Goal: Task Accomplishment & Management: Complete application form

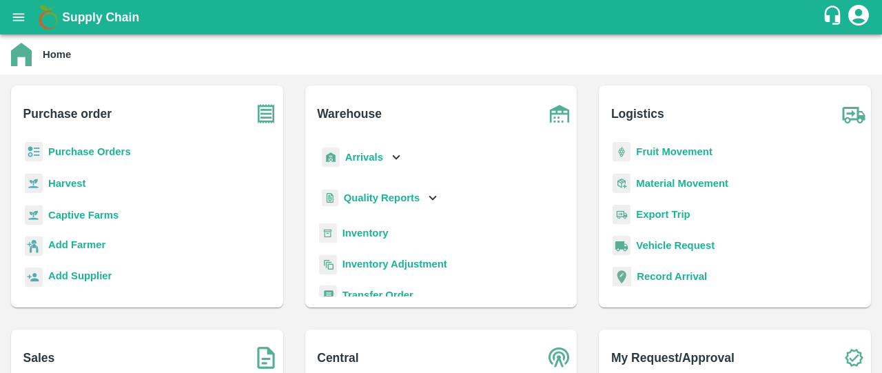
click at [107, 152] on b "Purchase Orders" at bounding box center [89, 151] width 83 height 11
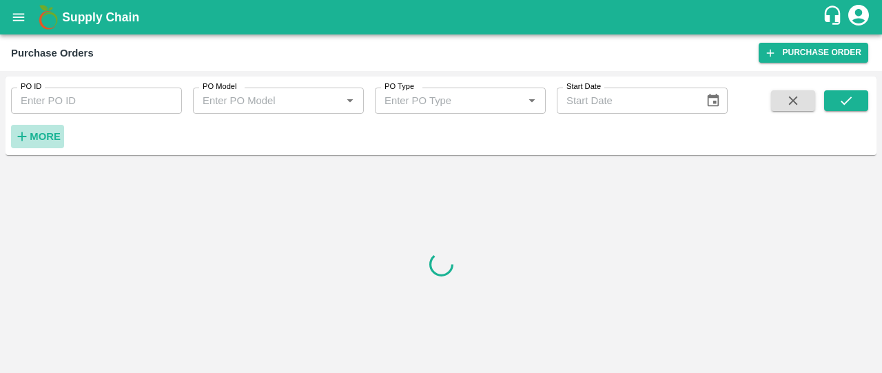
click at [40, 136] on strong "More" at bounding box center [45, 136] width 31 height 11
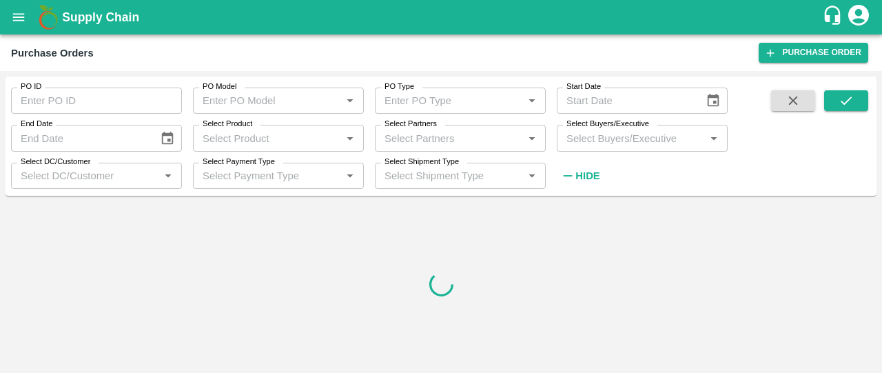
click at [623, 140] on input "Select Buyers/Executive" at bounding box center [631, 138] width 140 height 18
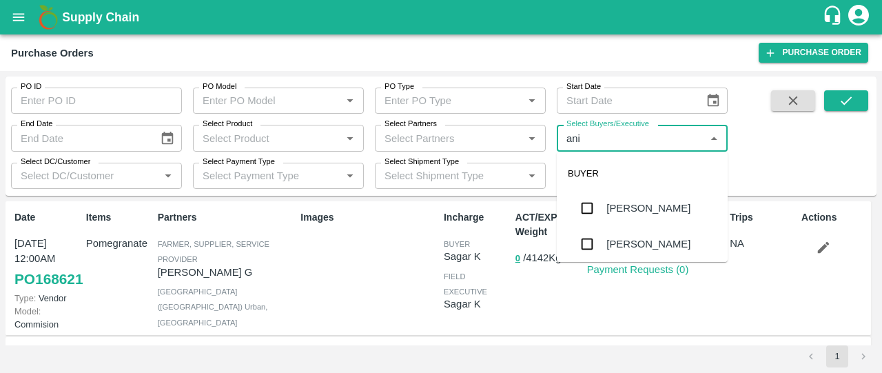
type input "anil"
click at [617, 209] on div "[PERSON_NAME]" at bounding box center [648, 207] width 84 height 15
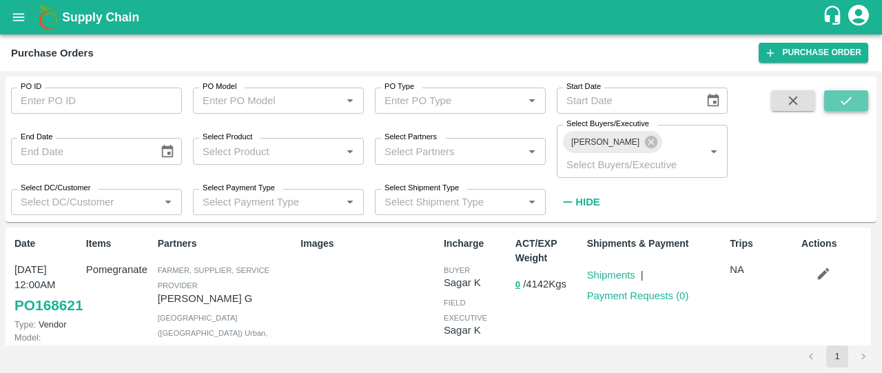
click at [840, 110] on button "submit" at bounding box center [846, 100] width 44 height 21
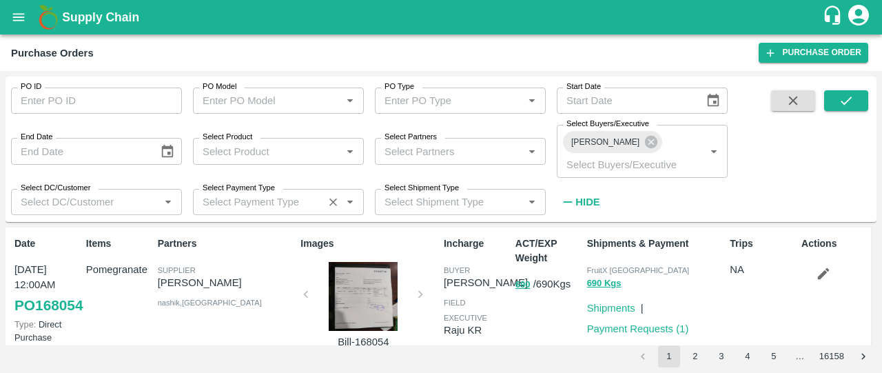
click at [216, 193] on input "Select Payment Type" at bounding box center [258, 202] width 122 height 18
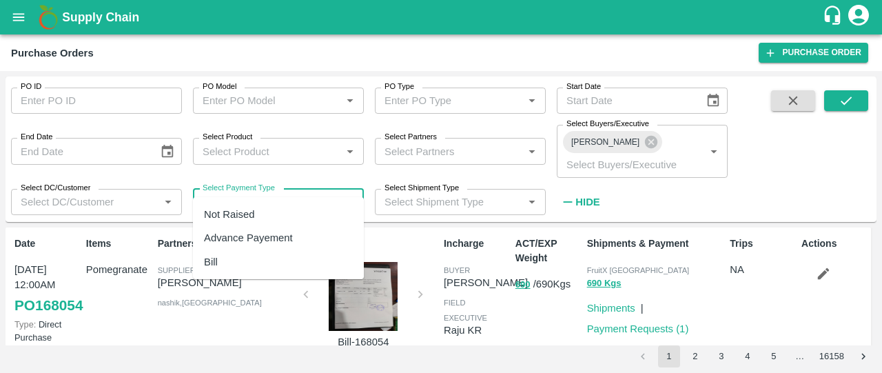
click at [222, 214] on div "Not Raised" at bounding box center [229, 214] width 50 height 15
type input "Not Raised"
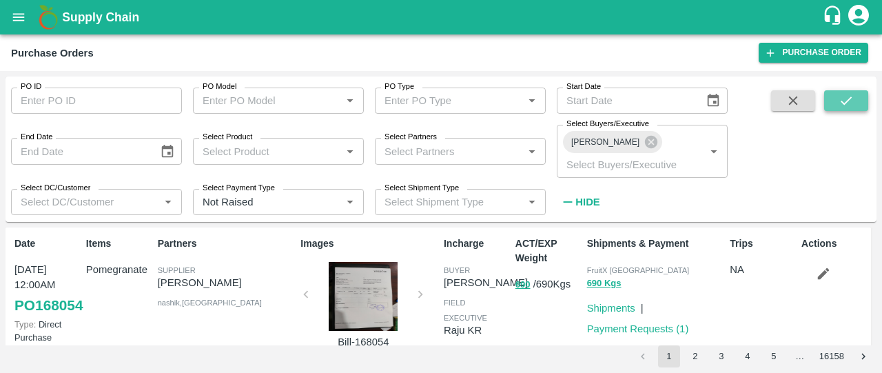
click at [843, 105] on icon "submit" at bounding box center [845, 100] width 15 height 15
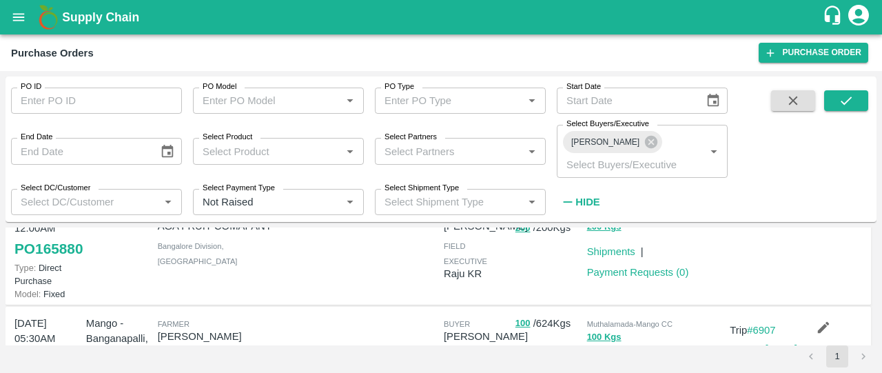
scroll to position [56, 0]
click at [650, 267] on link "Payment Requests ( 0 )" at bounding box center [638, 272] width 102 height 11
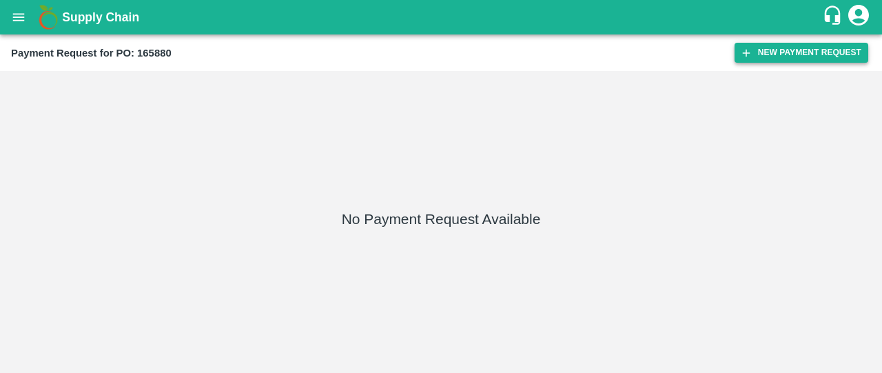
click at [798, 49] on button "New Payment Request" at bounding box center [801, 53] width 134 height 20
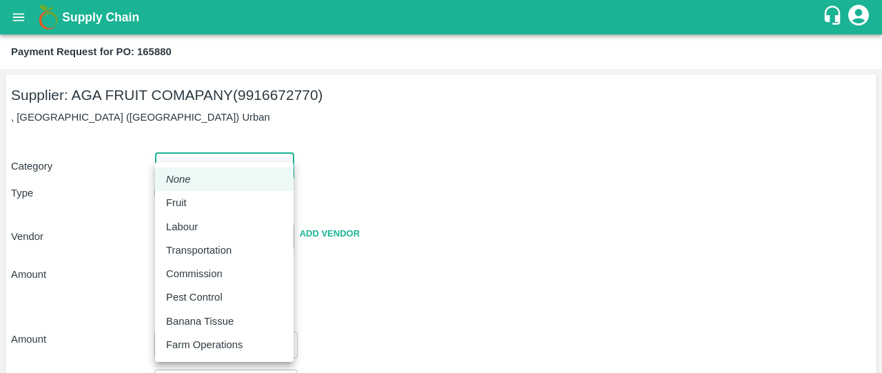
click at [200, 172] on body "Supply Chain Payment Request for PO: 165880 Supplier: AGA FRUIT COMAPANY (99166…" at bounding box center [441, 186] width 882 height 373
drag, startPoint x: 208, startPoint y: 217, endPoint x: 203, endPoint y: 200, distance: 18.1
click at [203, 200] on ul "None Fruit Labour Transportation Commission Pest Control Banana Tissue Farm Ope…" at bounding box center [224, 262] width 138 height 200
click at [194, 216] on li "Labour" at bounding box center [224, 226] width 138 height 23
type input "2"
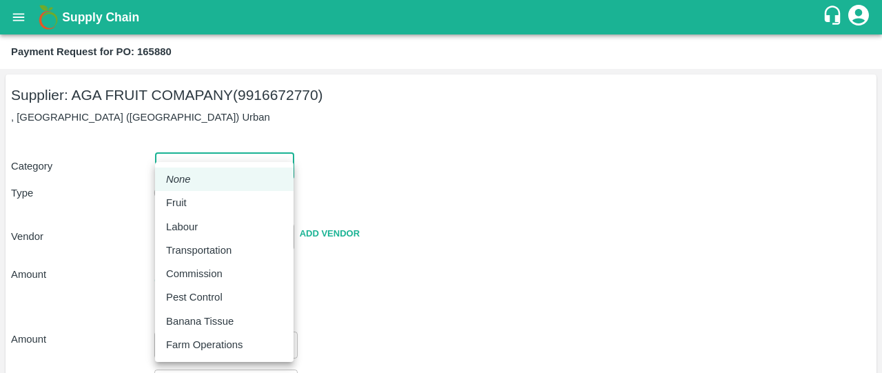
radio input "false"
radio input "true"
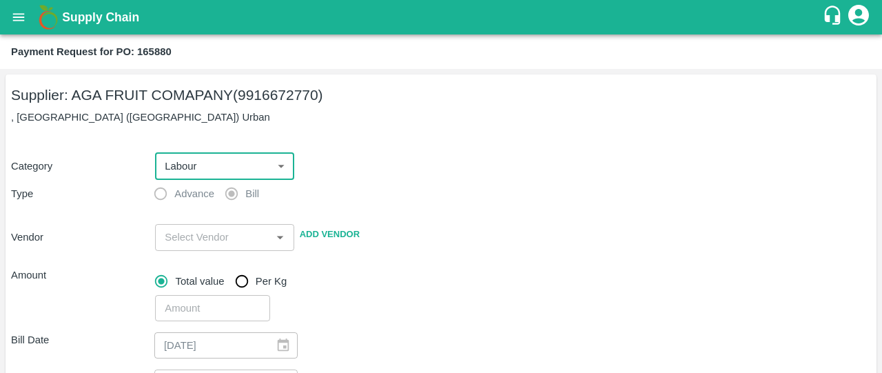
click at [191, 157] on body "Supply Chain Payment Request for PO: 165880 Supplier: AGA FRUIT COMAPANY (99166…" at bounding box center [441, 186] width 882 height 373
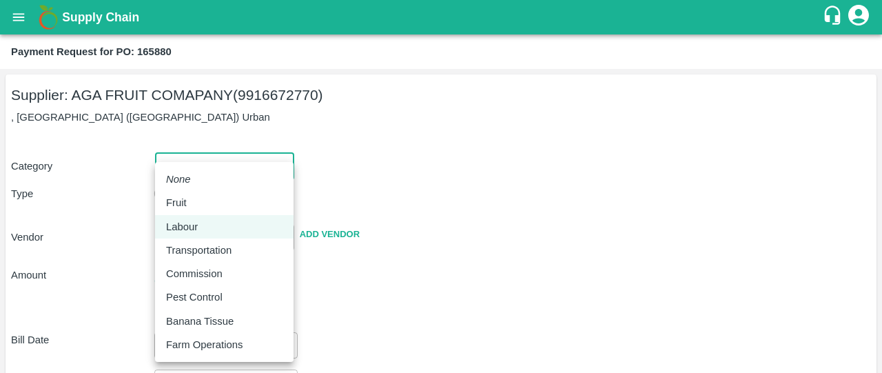
click at [170, 207] on p "Fruit" at bounding box center [176, 202] width 21 height 15
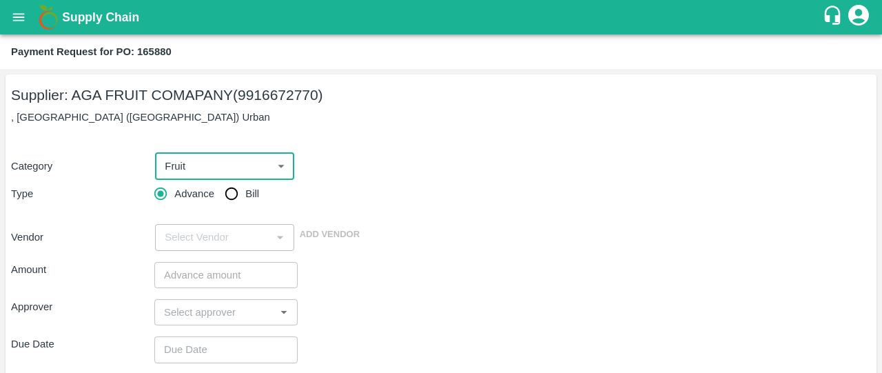
type input "1"
radio input "true"
type input "AGA FRUIT COMAPANY - 9916672770(Supplier)"
click at [236, 196] on input "Bill" at bounding box center [232, 194] width 28 height 28
radio input "true"
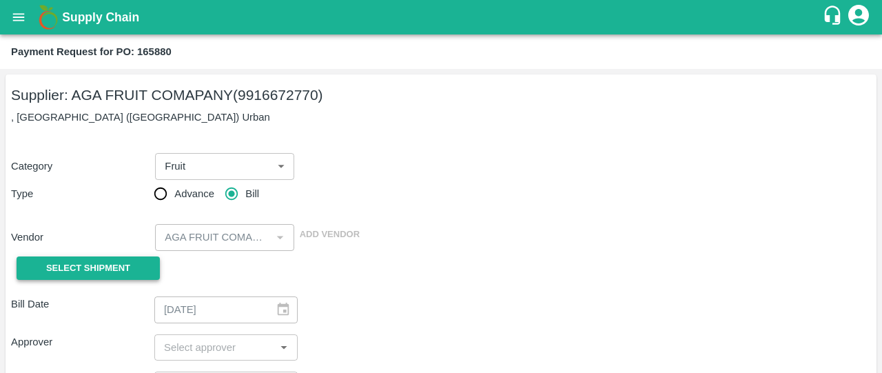
click at [105, 258] on button "Select Shipment" at bounding box center [88, 268] width 143 height 24
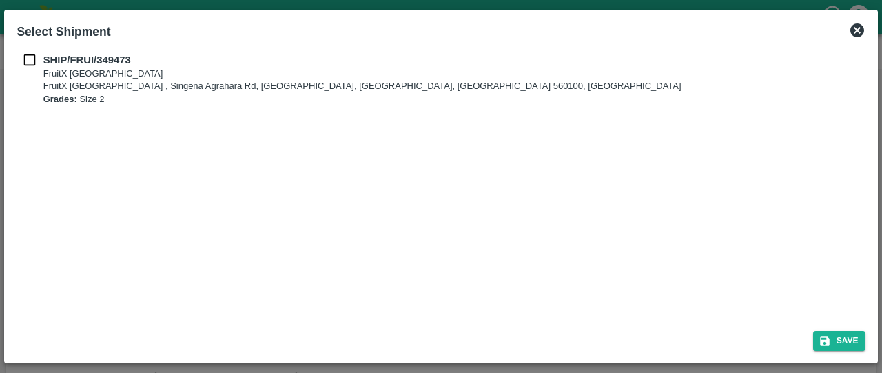
click at [26, 54] on input "checkbox" at bounding box center [30, 59] width 26 height 15
checkbox input "true"
click at [831, 335] on button "Save" at bounding box center [839, 341] width 52 height 20
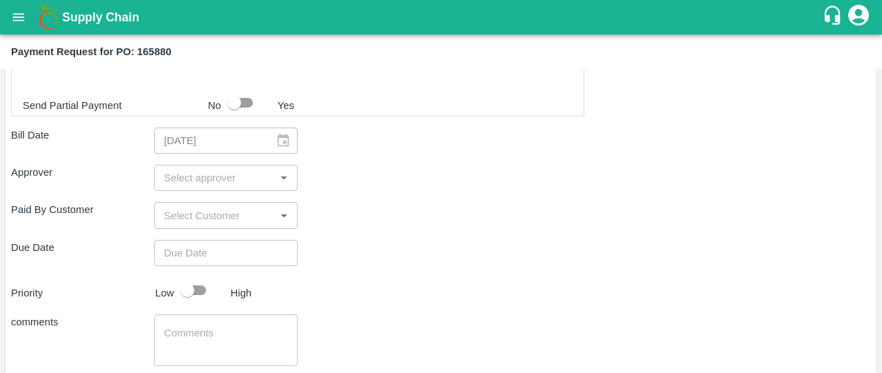
scroll to position [390, 0]
click at [205, 180] on input "input" at bounding box center [214, 179] width 112 height 18
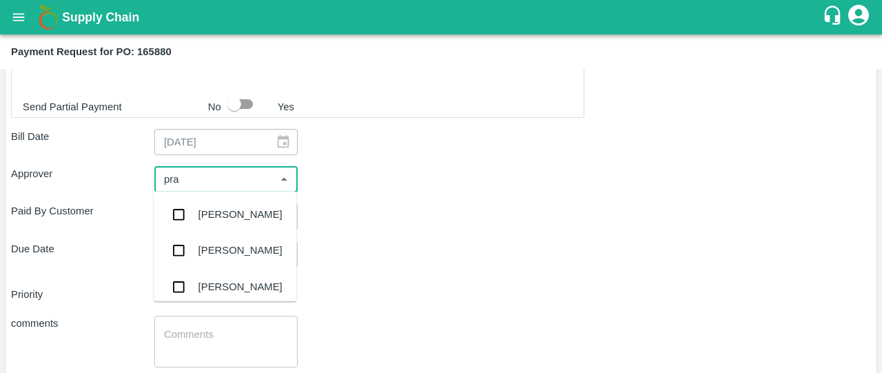
type input "prav"
click at [228, 219] on div "Praveen Kumar" at bounding box center [240, 214] width 84 height 15
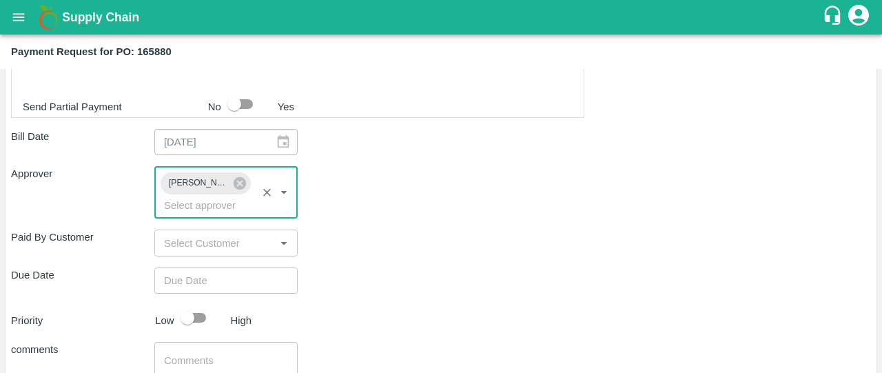
click at [189, 283] on input "Choose date" at bounding box center [221, 280] width 134 height 26
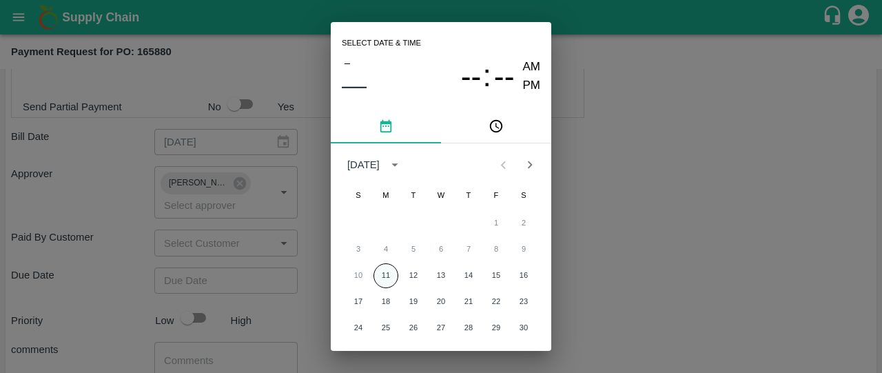
click at [382, 285] on button "11" at bounding box center [385, 275] width 25 height 25
type input "11/08/2025 12:00 AM"
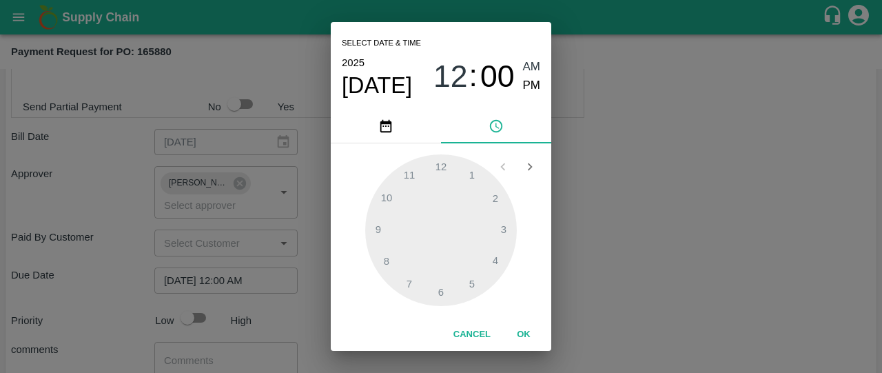
click at [582, 273] on div "Select date & time 2025 Aug 11 12 : 00 AM PM 1 2 3 4 5 6 7 8 9 10 11 12 Cancel …" at bounding box center [441, 186] width 882 height 373
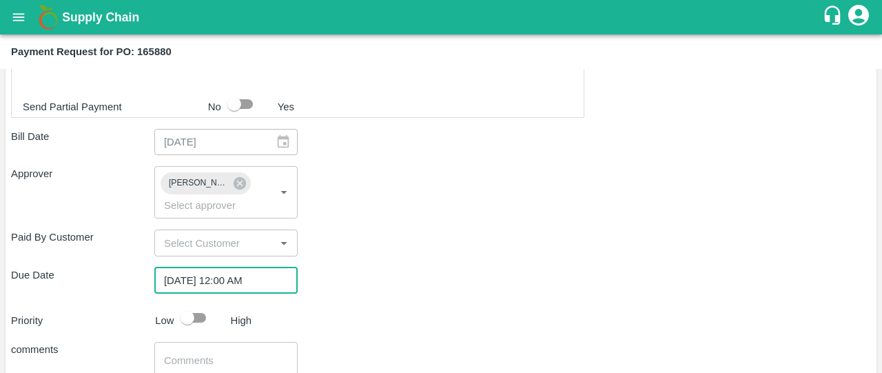
scroll to position [495, 0]
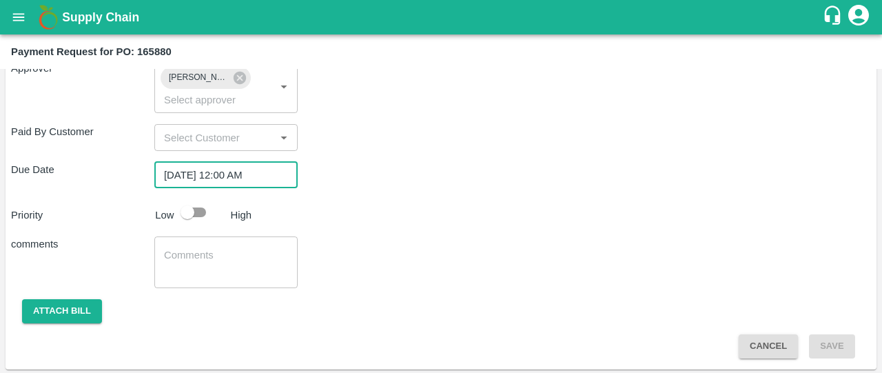
click at [199, 206] on input "checkbox" at bounding box center [187, 212] width 79 height 26
checkbox input "true"
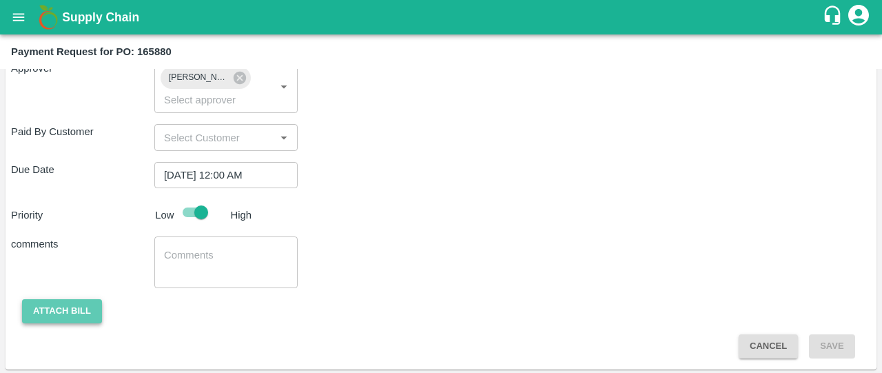
click at [50, 301] on button "Attach bill" at bounding box center [62, 311] width 80 height 24
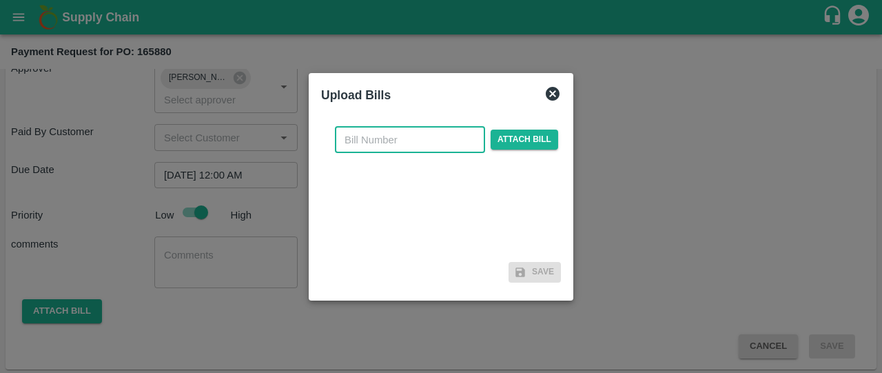
click at [378, 138] on input "text" at bounding box center [410, 140] width 150 height 26
type input "165880"
click at [506, 143] on span "Attach bill" at bounding box center [524, 140] width 68 height 20
click at [0, 0] on input "Attach bill" at bounding box center [0, 0] width 0 height 0
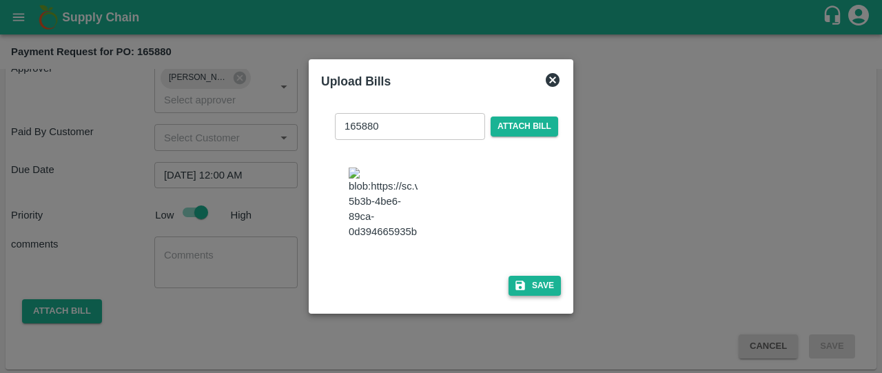
click at [528, 289] on button "Save" at bounding box center [534, 286] width 52 height 20
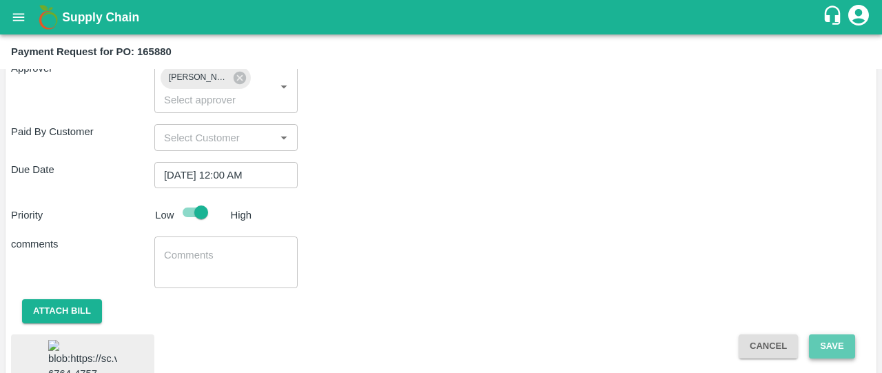
click at [828, 347] on button "Save" at bounding box center [831, 346] width 45 height 24
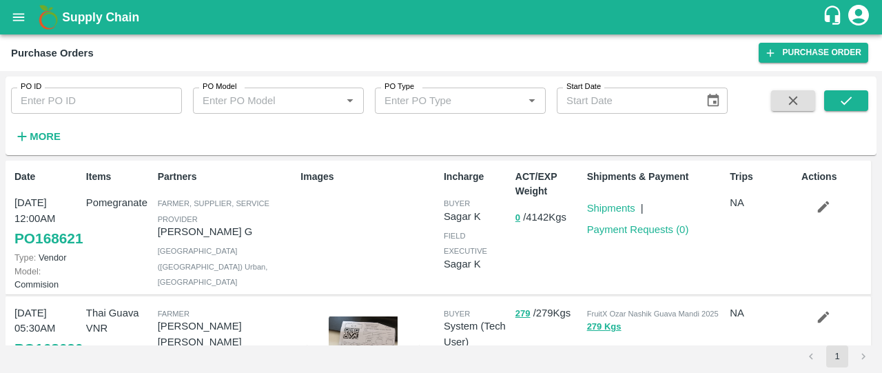
click at [40, 136] on strong "More" at bounding box center [45, 136] width 31 height 11
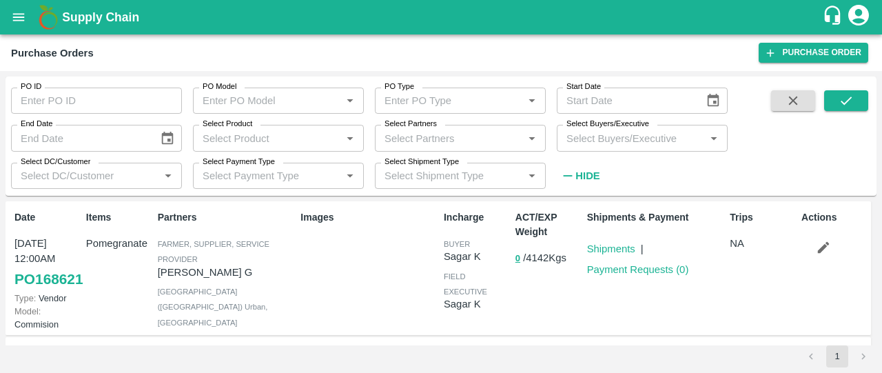
click at [597, 137] on input "Select Buyers/Executive" at bounding box center [631, 138] width 140 height 18
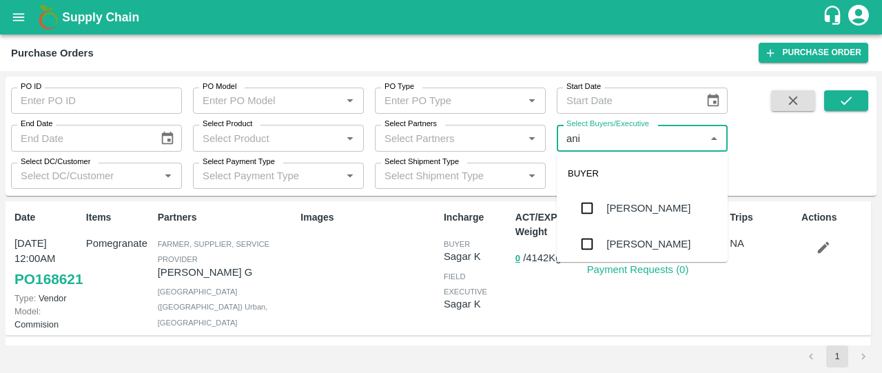
type input "anil"
click at [617, 209] on div "[PERSON_NAME]" at bounding box center [648, 207] width 84 height 15
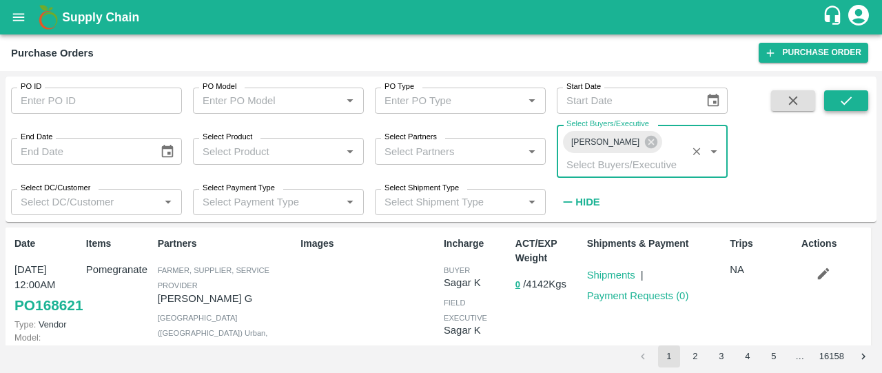
click at [841, 104] on icon "submit" at bounding box center [845, 100] width 15 height 15
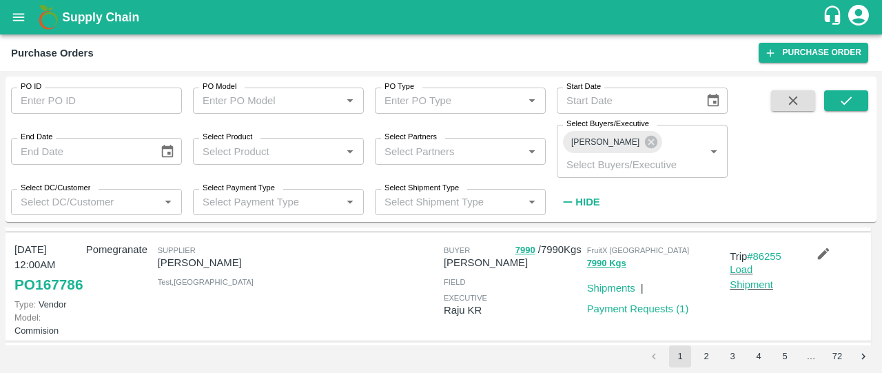
scroll to position [142, 0]
click at [628, 316] on link "Payment Requests ( 1 )" at bounding box center [638, 309] width 102 height 11
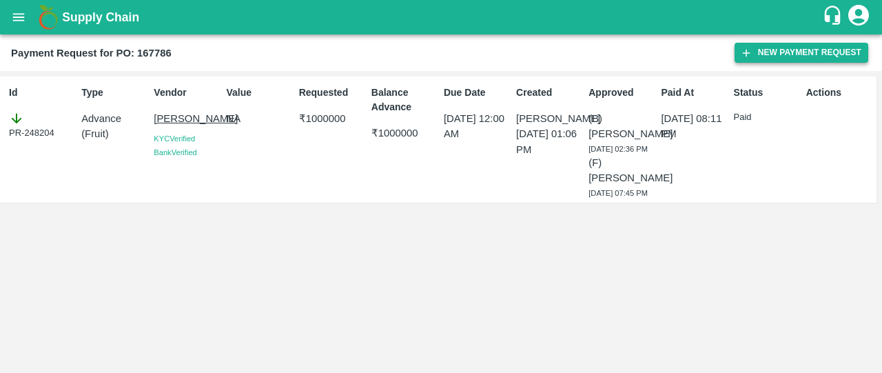
click at [776, 52] on button "New Payment Request" at bounding box center [801, 53] width 134 height 20
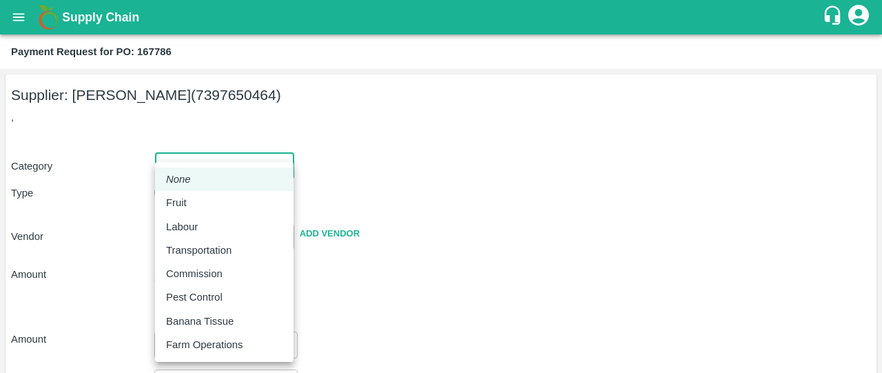
click at [190, 161] on body "Supply Chain Payment Request for PO: 167786 Supplier: GNANAMBAL (7397650464) , …" at bounding box center [441, 186] width 882 height 373
click at [170, 203] on p "Fruit" at bounding box center [176, 202] width 21 height 15
type input "1"
type input "GNANAMBAL - 7397650464(Supplier)"
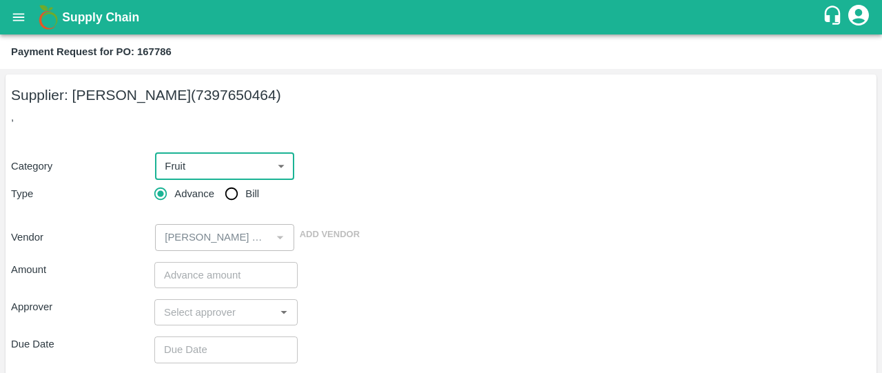
click at [238, 188] on input "Bill" at bounding box center [232, 194] width 28 height 28
radio input "true"
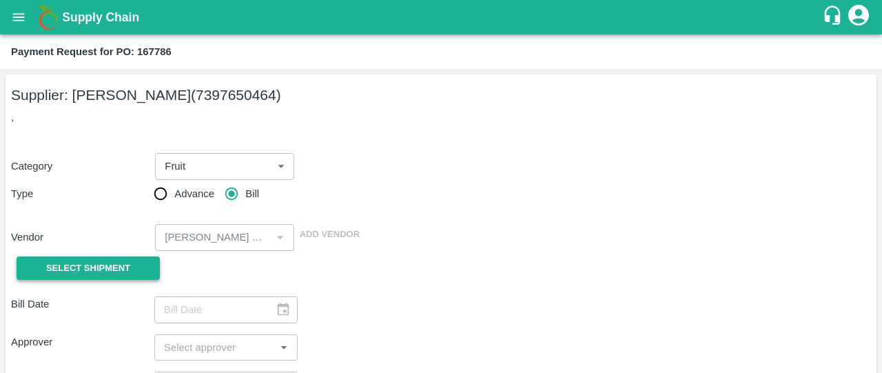
click at [116, 273] on span "Select Shipment" at bounding box center [88, 268] width 84 height 16
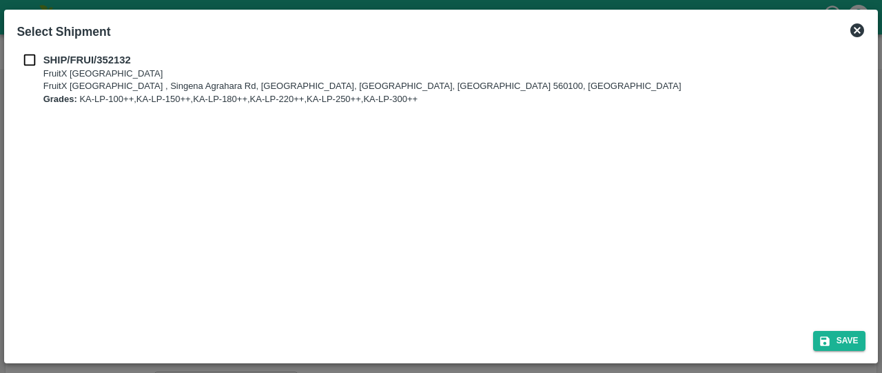
click at [29, 57] on input "checkbox" at bounding box center [30, 59] width 26 height 15
checkbox input "true"
click at [837, 341] on button "Save" at bounding box center [839, 341] width 52 height 20
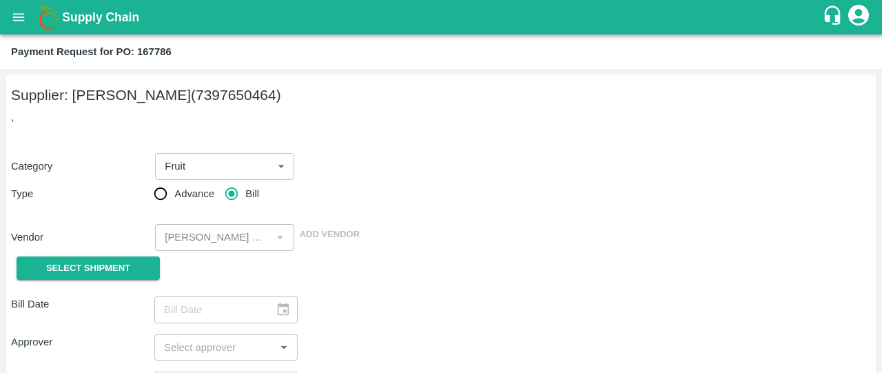
type input "06/08/2025"
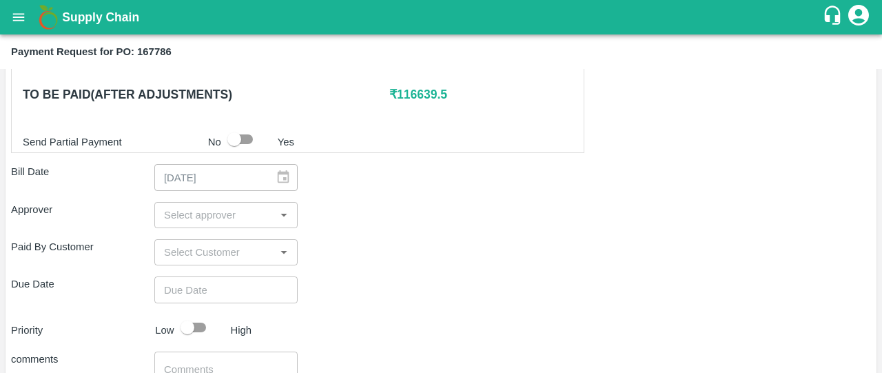
scroll to position [535, 0]
click at [231, 242] on input "input" at bounding box center [214, 251] width 112 height 18
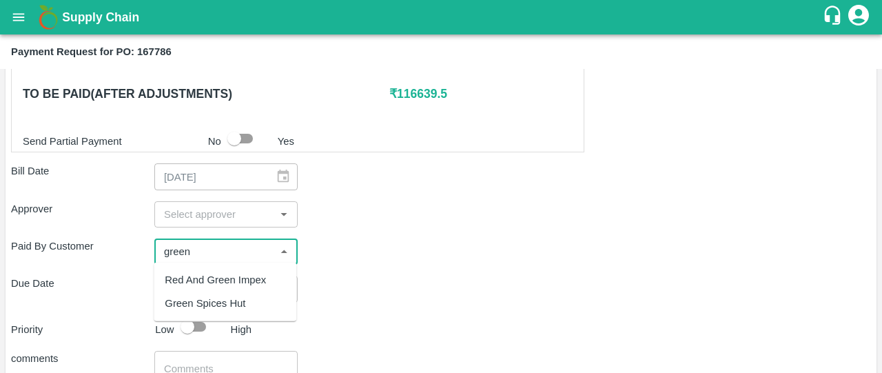
click at [231, 242] on input "input" at bounding box center [214, 251] width 112 height 18
click at [227, 302] on div "Green Spices Hut" at bounding box center [205, 303] width 81 height 15
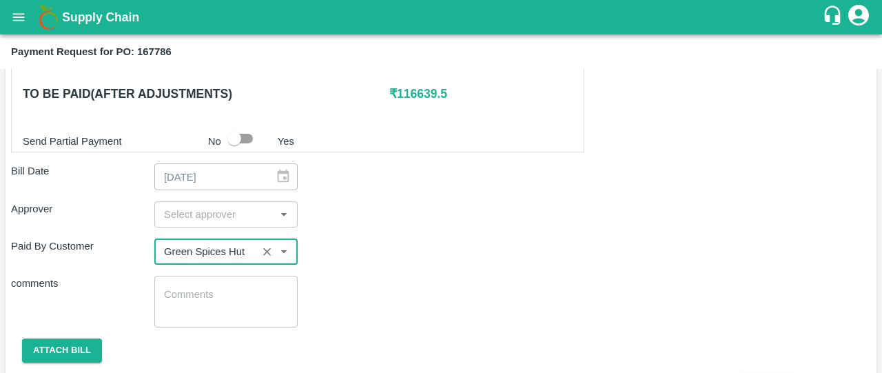
type input "Green Spices Hut"
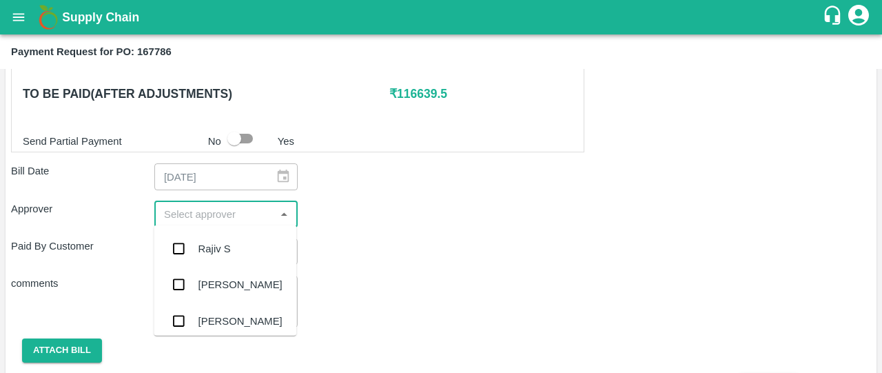
click at [219, 211] on input "input" at bounding box center [214, 214] width 112 height 18
type input "prav"
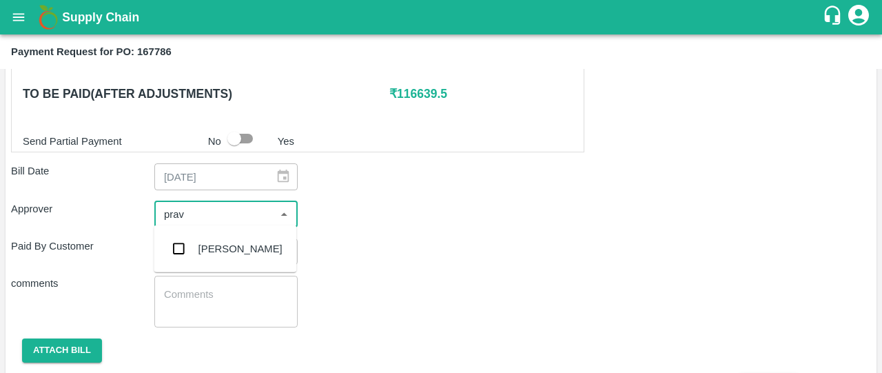
click at [220, 255] on div "Praveen Kumar" at bounding box center [240, 248] width 84 height 15
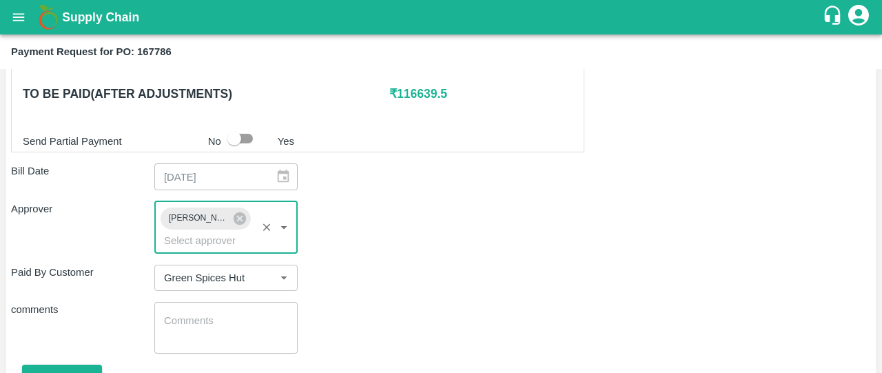
click at [411, 297] on div "Shipment - SHIP/FRUI/352132 Lots (Labels) Weight (Kgs) Total Price (₹) POMO/KA-…" at bounding box center [441, 87] width 860 height 673
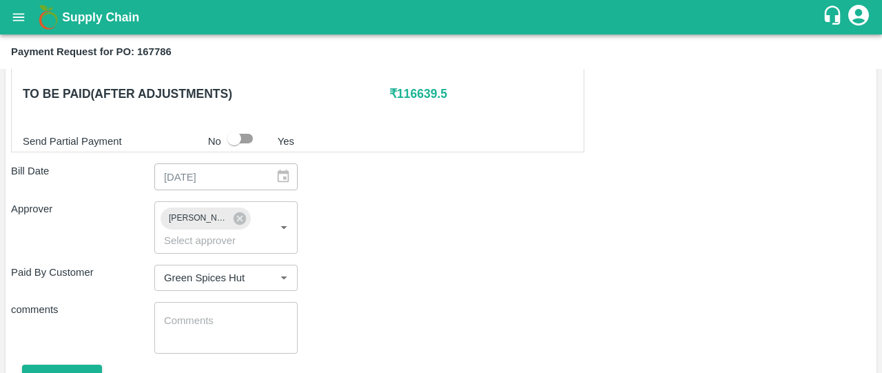
scroll to position [599, 0]
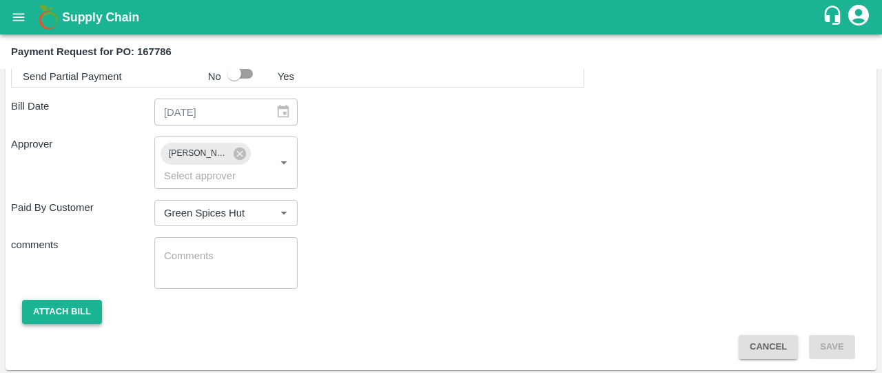
click at [68, 311] on button "Attach bill" at bounding box center [62, 312] width 80 height 24
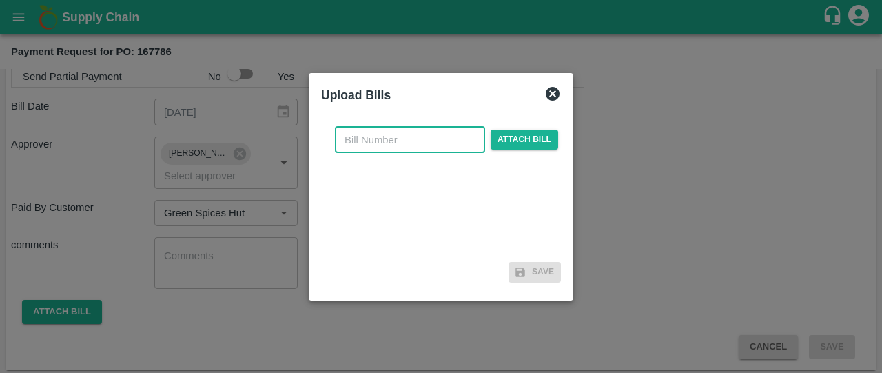
click at [405, 134] on input "text" at bounding box center [410, 140] width 150 height 26
type input "167786"
click at [533, 137] on span "Attach bill" at bounding box center [524, 140] width 68 height 20
click at [0, 0] on input "Attach bill" at bounding box center [0, 0] width 0 height 0
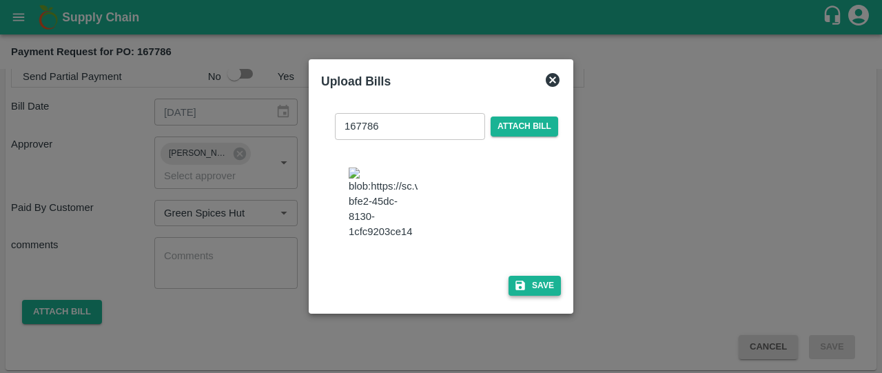
click at [530, 296] on button "Save" at bounding box center [534, 286] width 52 height 20
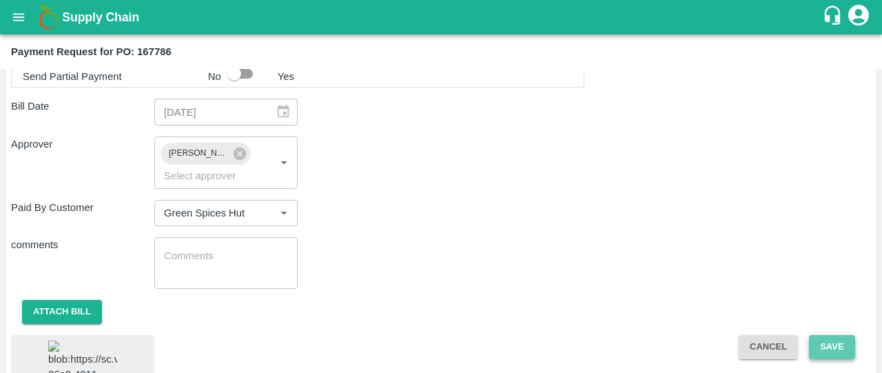
click at [828, 344] on button "Save" at bounding box center [831, 347] width 45 height 24
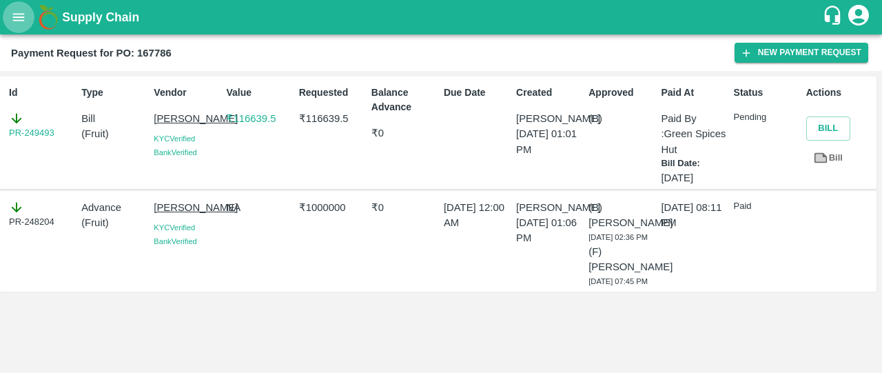
click at [25, 9] on button "open drawer" at bounding box center [19, 17] width 32 height 32
